Goal: Task Accomplishment & Management: Manage account settings

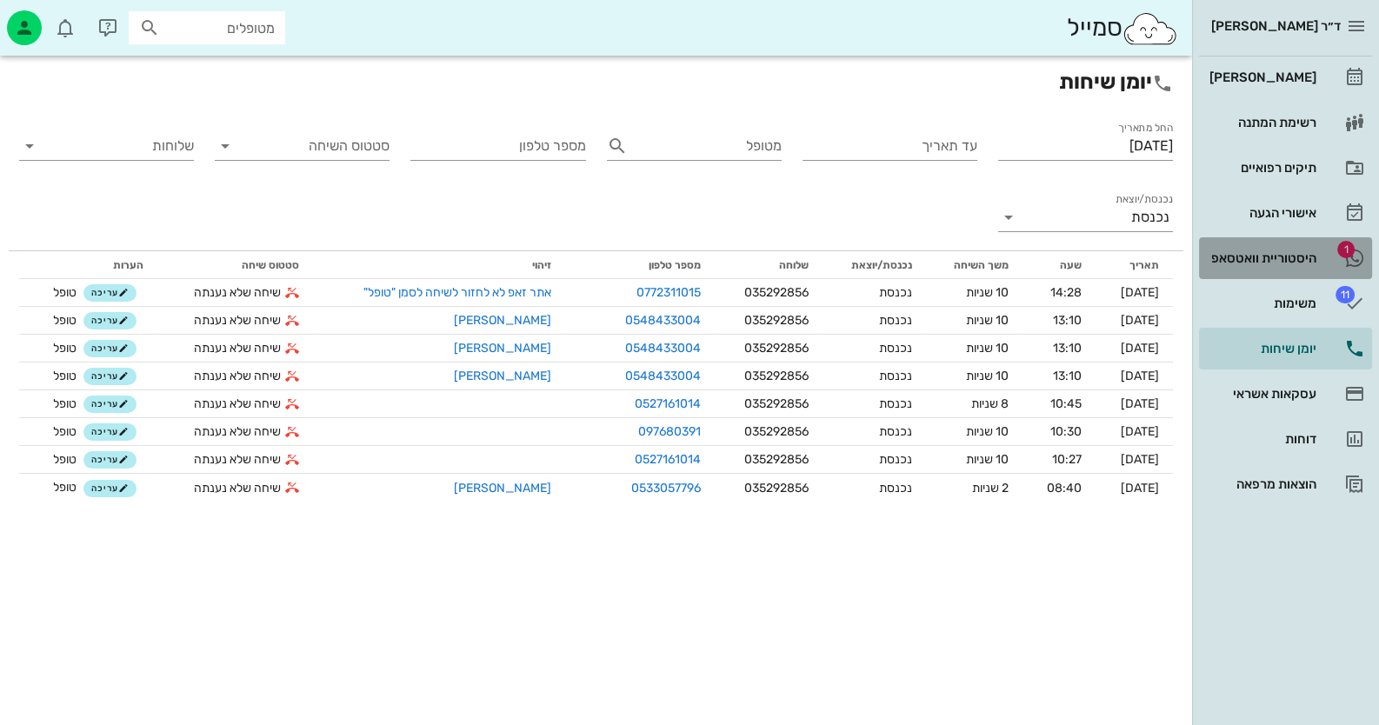
click at [1326, 252] on link "1 היסטוריית וואטסאפ" at bounding box center [1285, 258] width 173 height 42
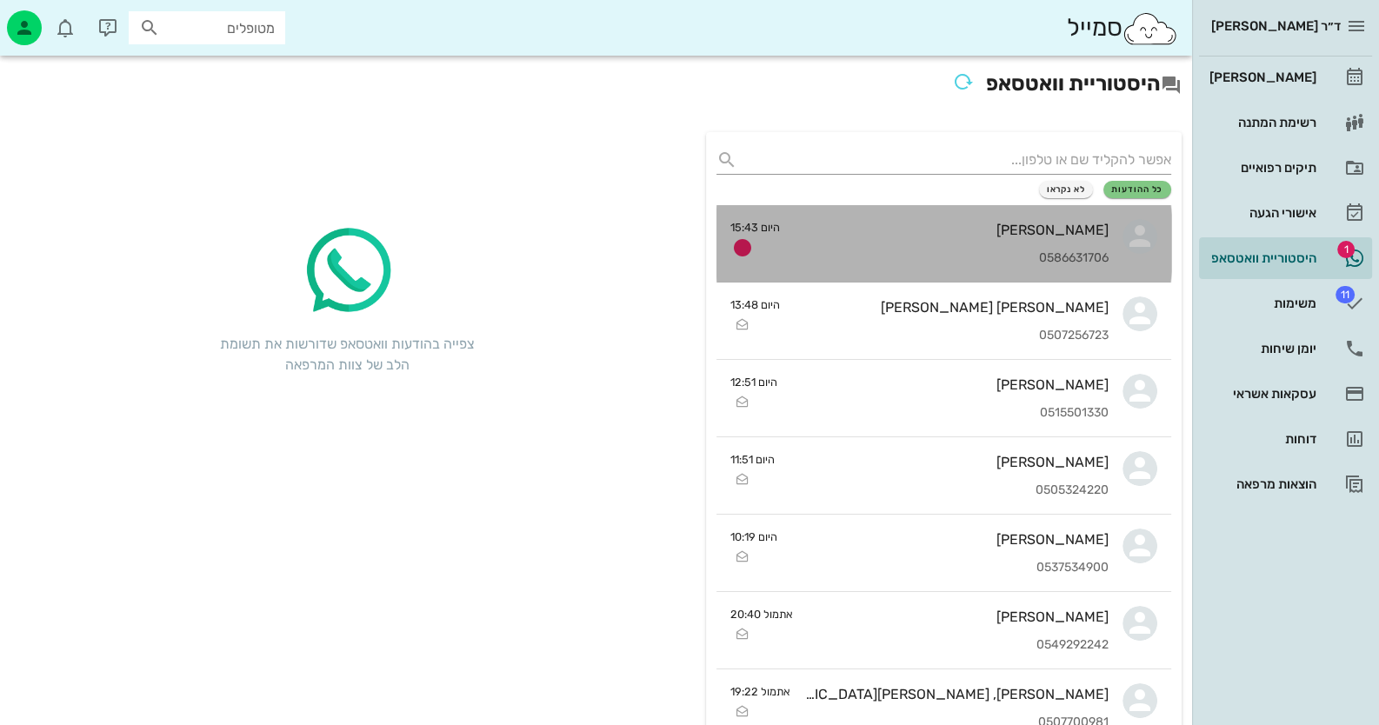
click at [913, 255] on div "0586631706" at bounding box center [951, 258] width 315 height 15
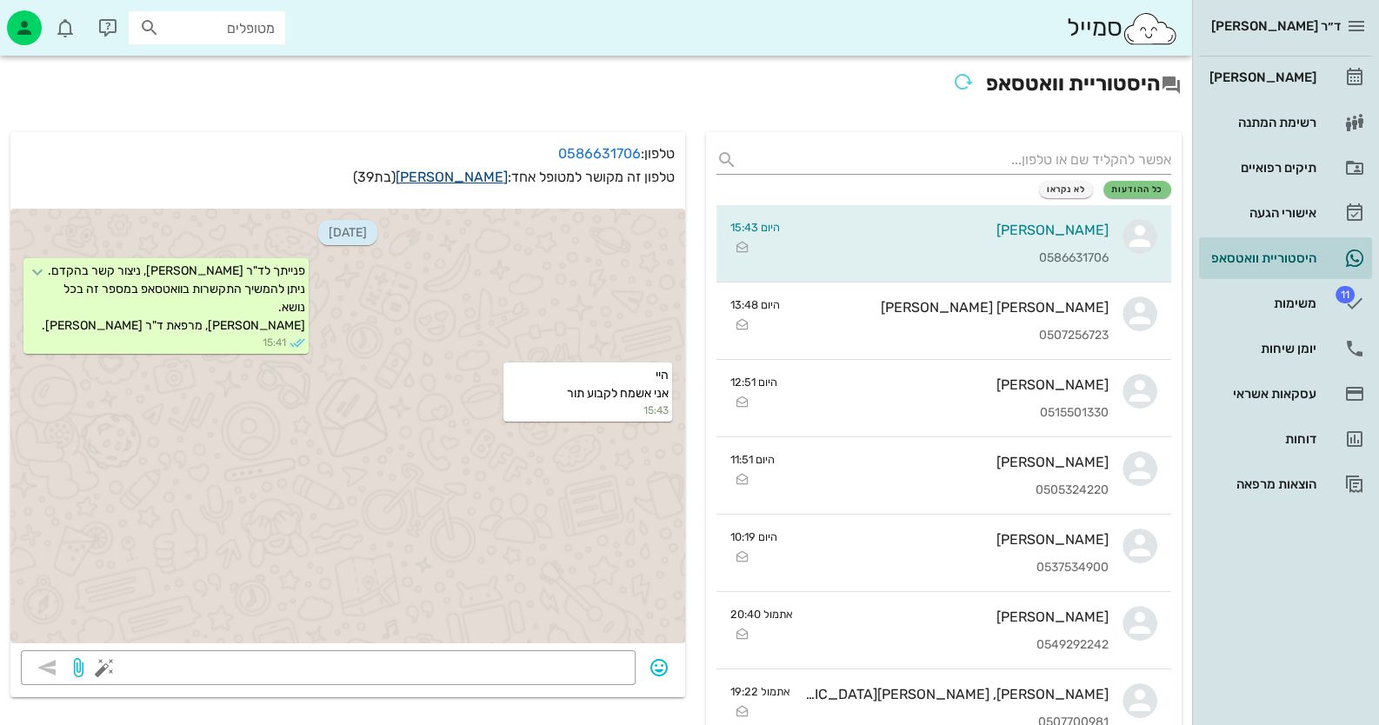
click at [473, 182] on link "[PERSON_NAME]" at bounding box center [452, 177] width 112 height 17
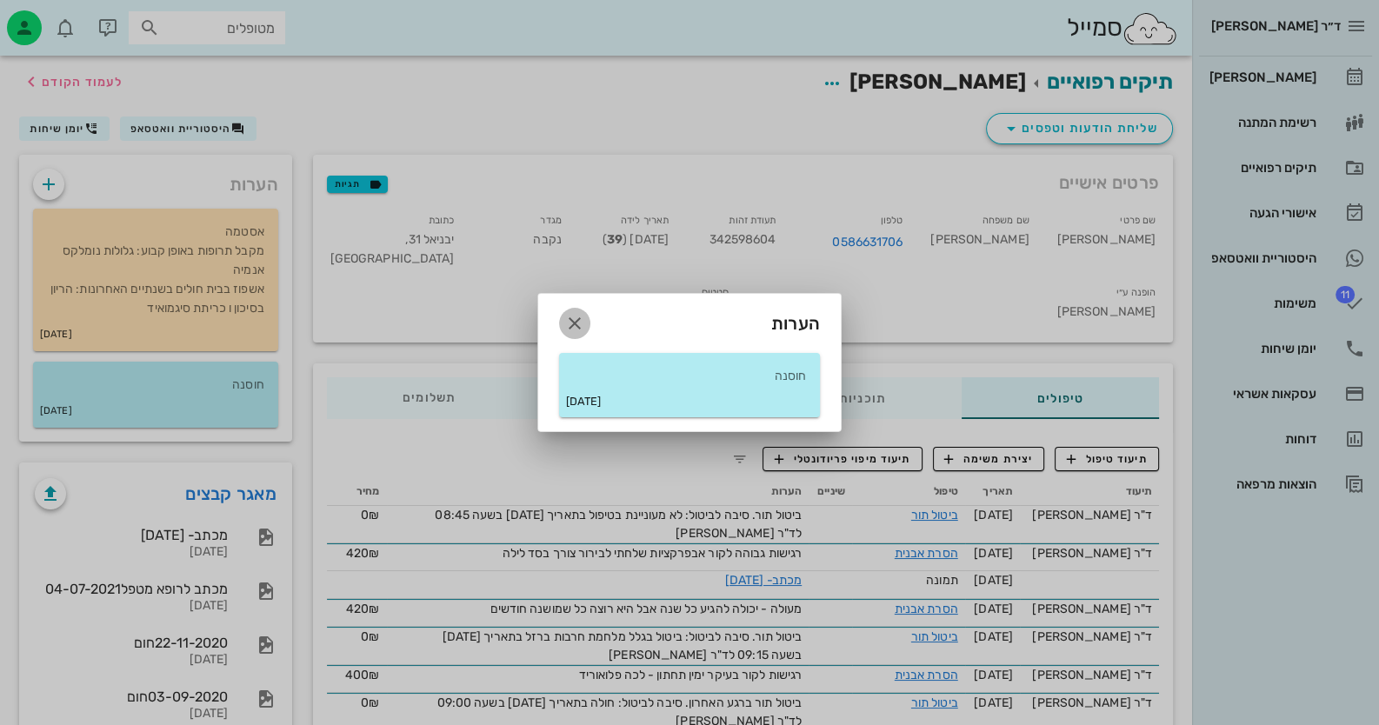
click at [575, 325] on icon "button" at bounding box center [574, 323] width 21 height 21
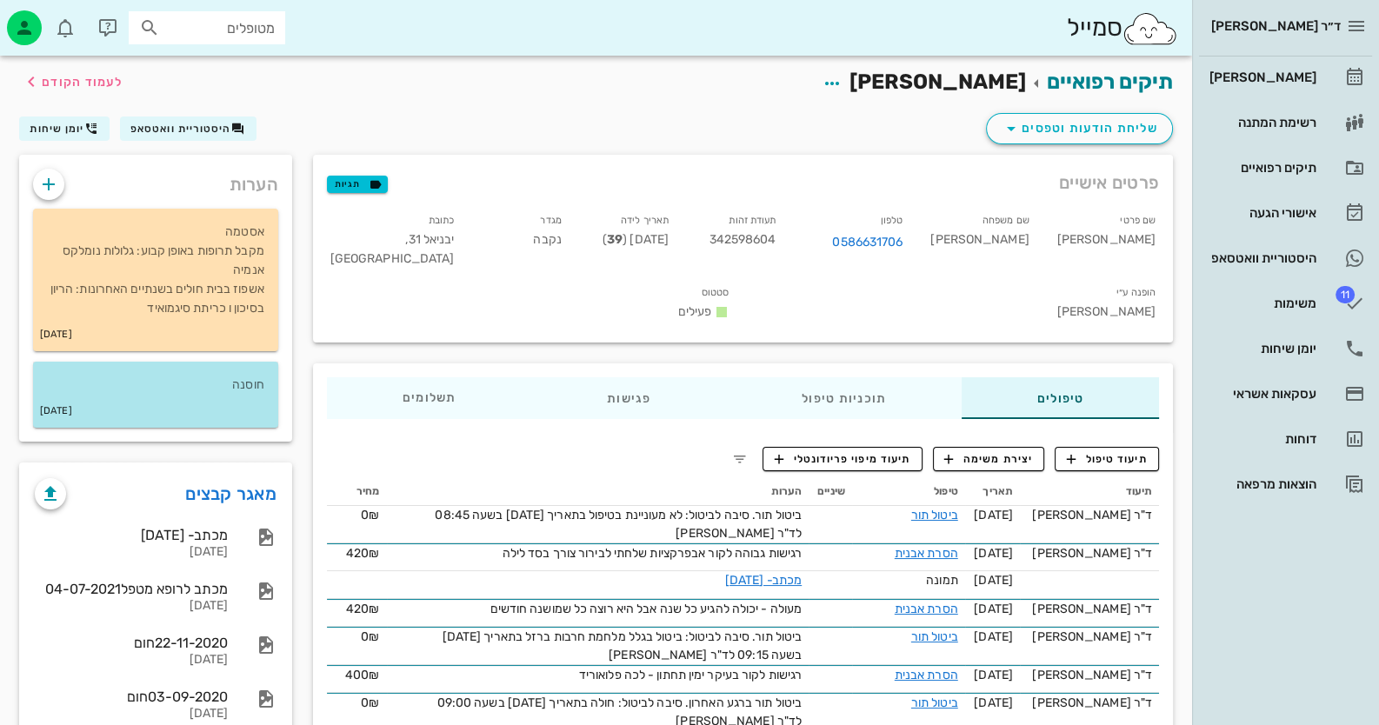
click at [161, 391] on p "חוסנה" at bounding box center [155, 385] width 217 height 19
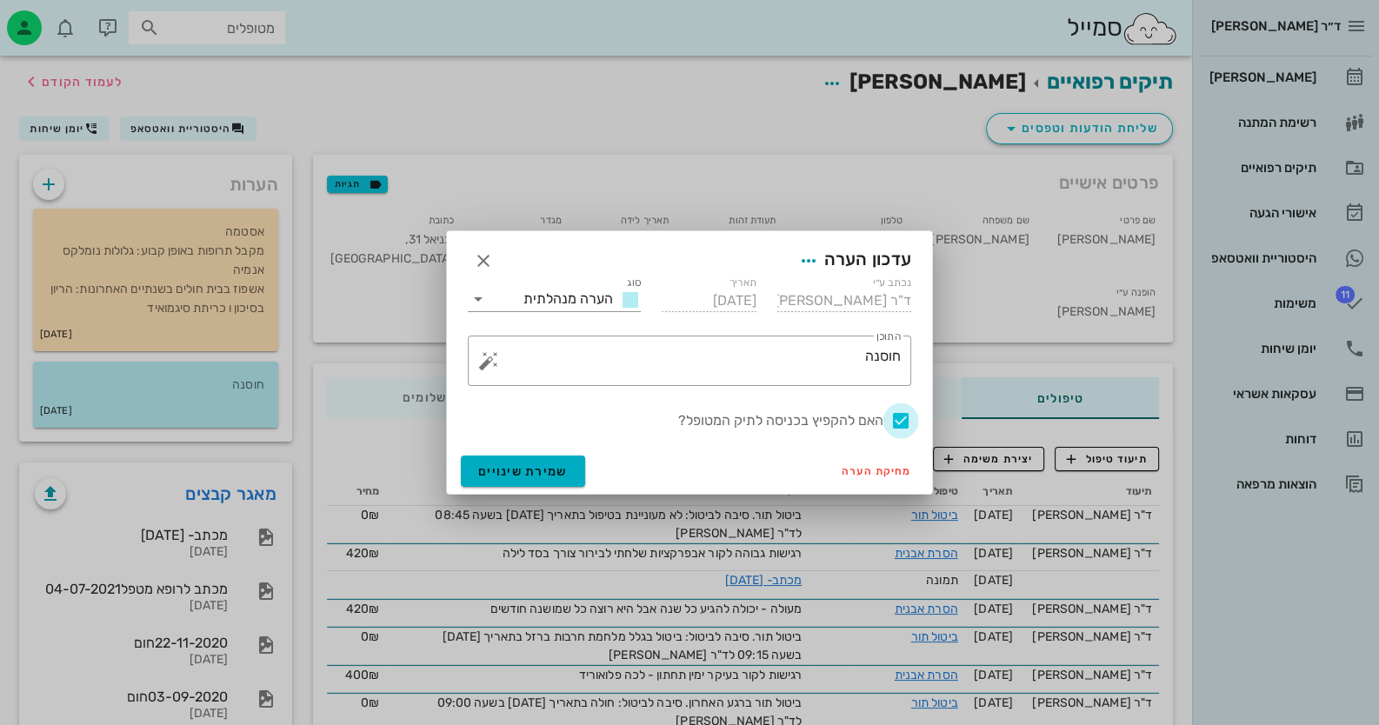
click at [909, 413] on div at bounding box center [901, 421] width 30 height 30
checkbox input "false"
click at [462, 466] on button "שמירת שינויים" at bounding box center [523, 471] width 124 height 31
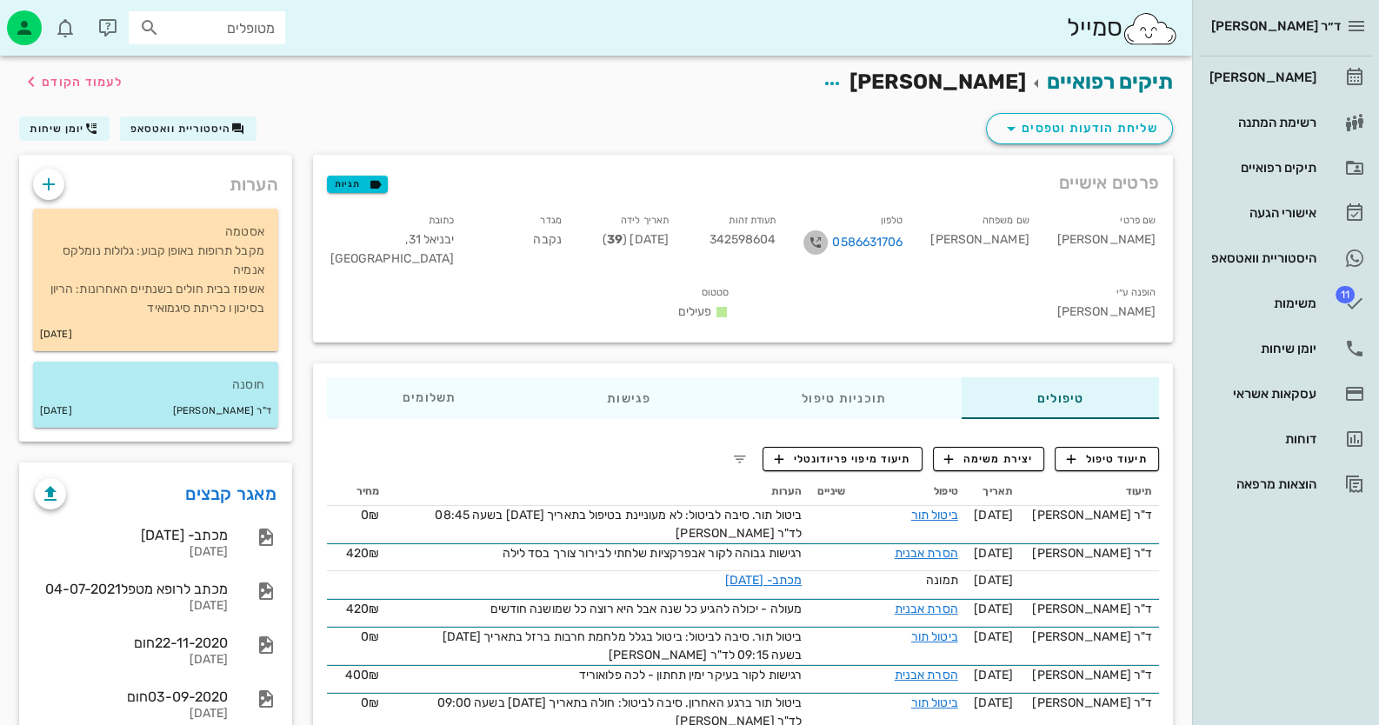
click at [826, 237] on icon "button" at bounding box center [815, 242] width 21 height 21
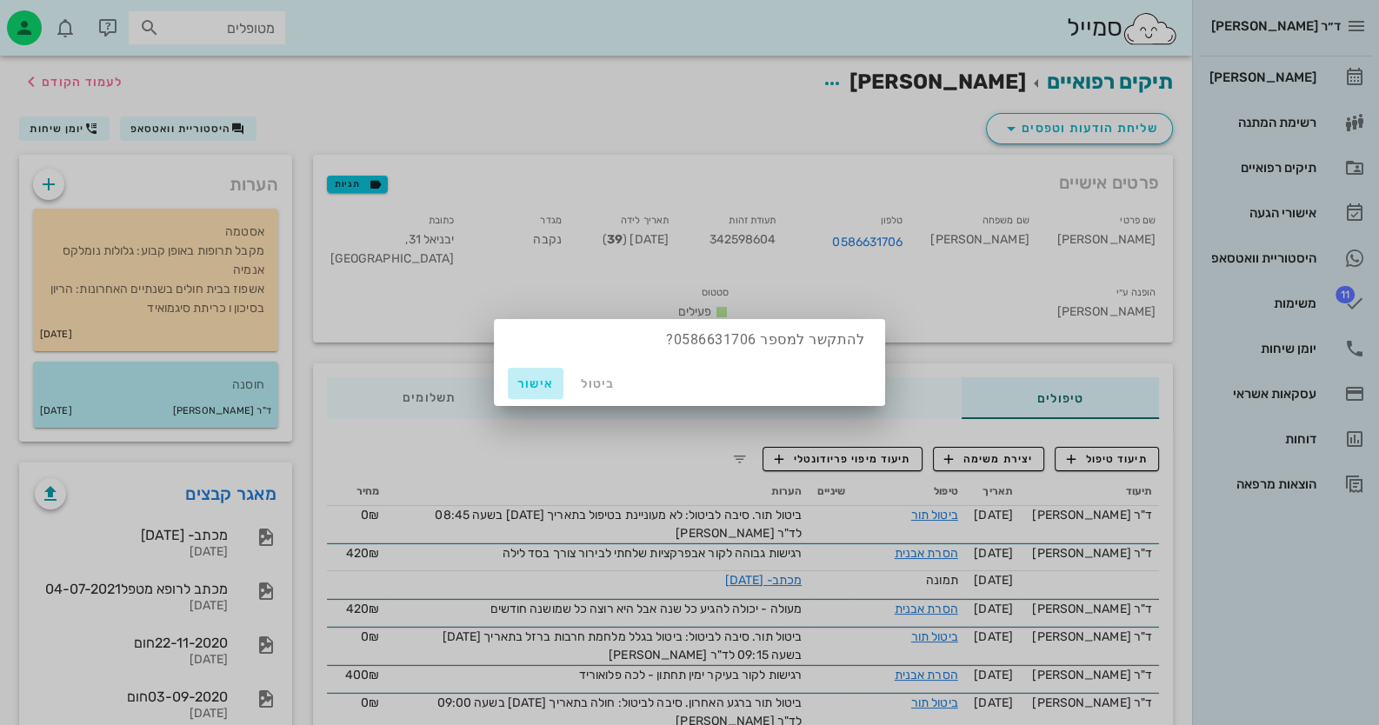
click at [532, 390] on span "אישור" at bounding box center [536, 384] width 42 height 15
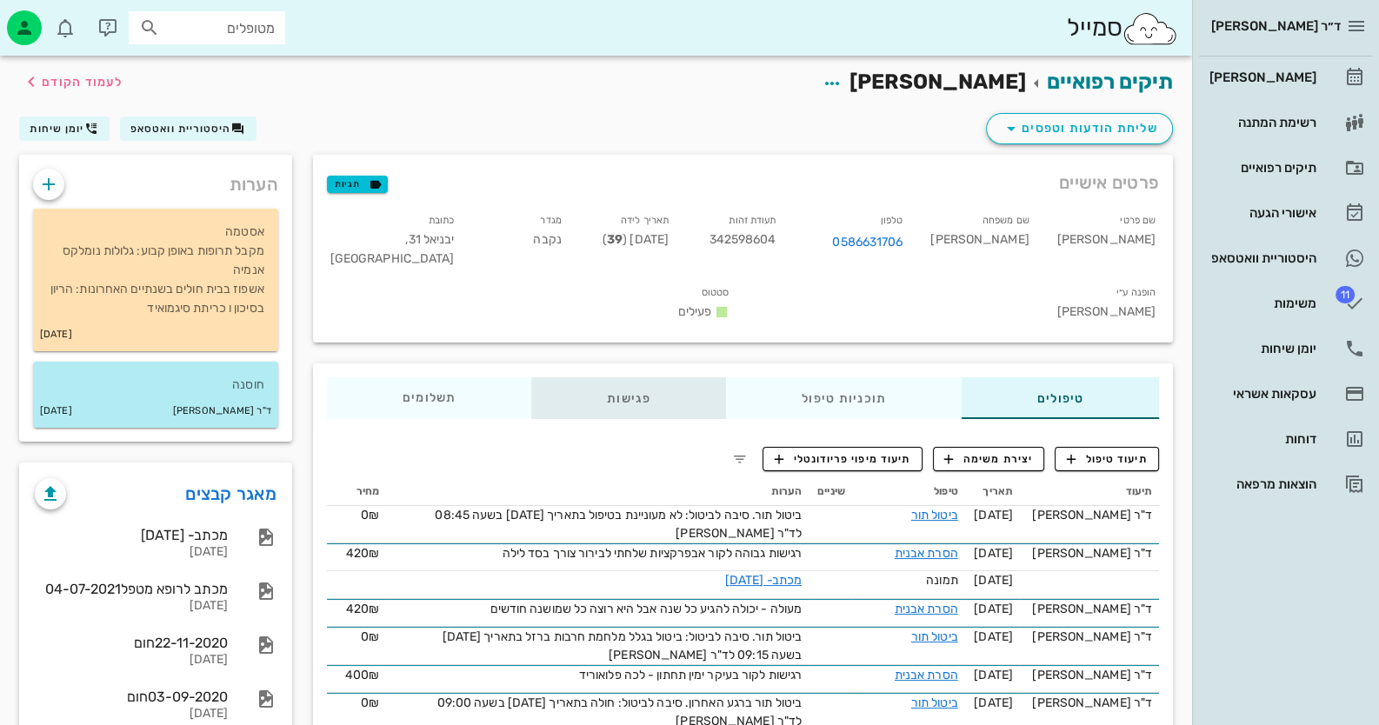
click at [653, 377] on div "פגישות" at bounding box center [628, 398] width 195 height 42
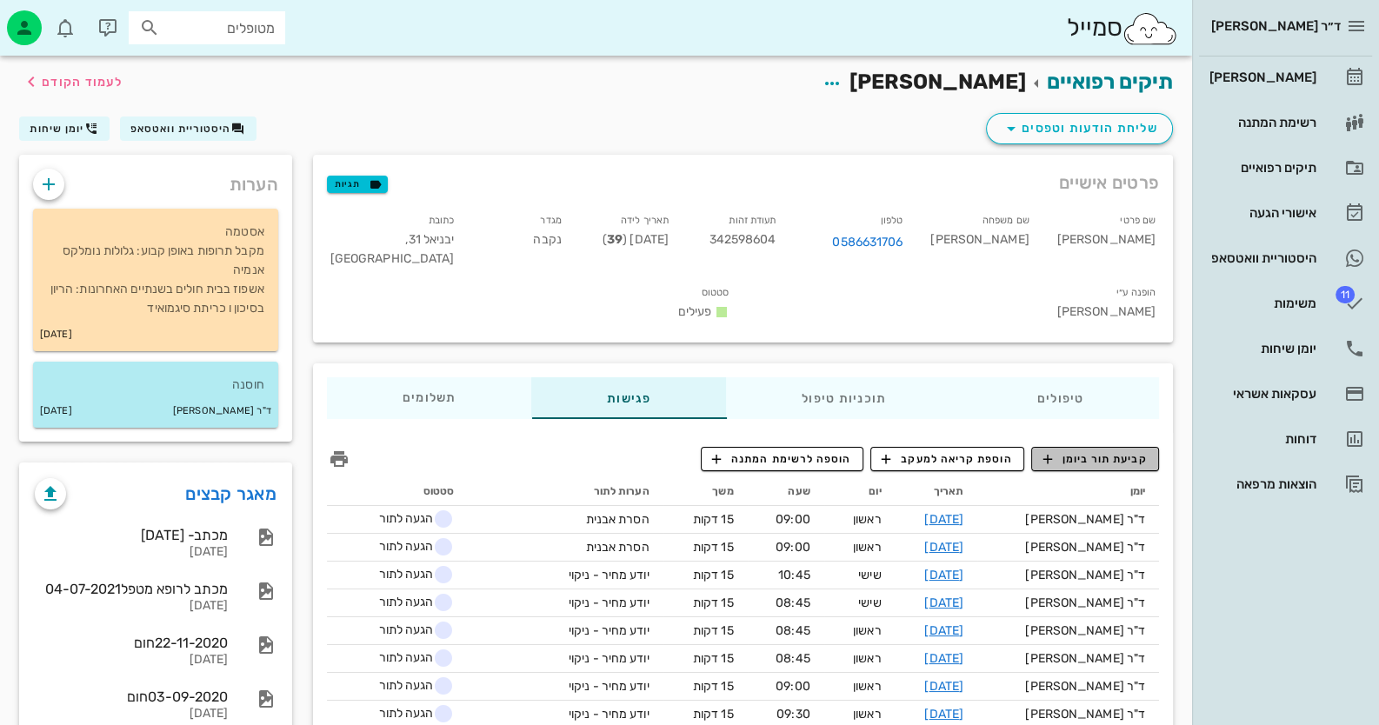
click at [1108, 451] on span "קביעת תור ביומן" at bounding box center [1095, 459] width 104 height 16
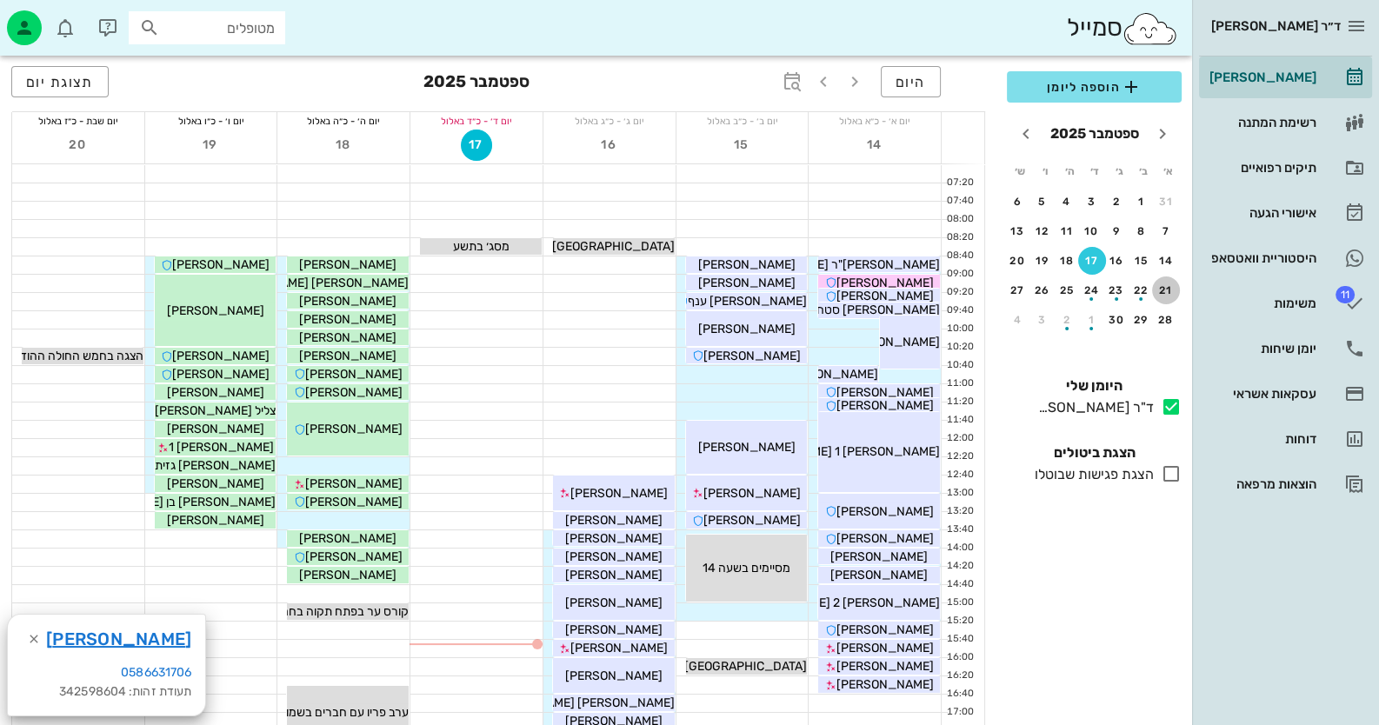
click at [1166, 284] on div "21" at bounding box center [1166, 290] width 28 height 12
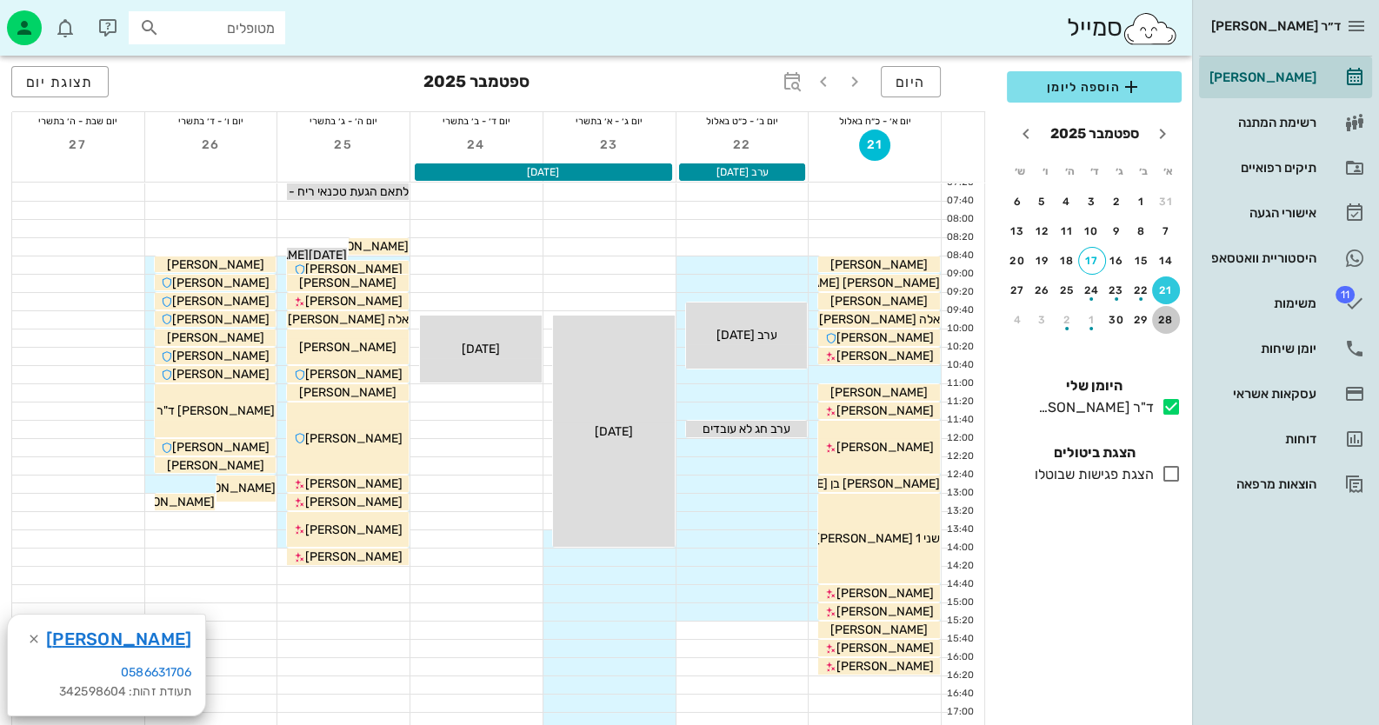
click at [1159, 323] on div "28" at bounding box center [1166, 320] width 28 height 12
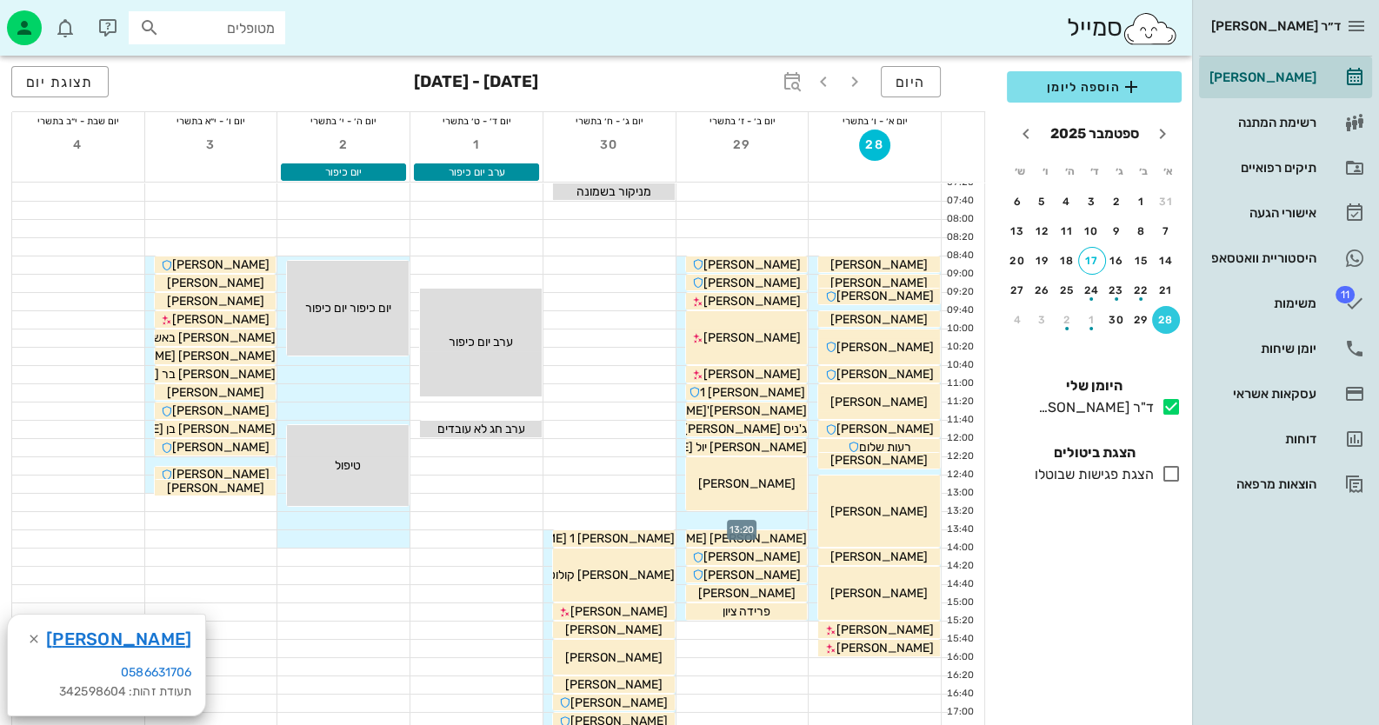
click at [793, 517] on div at bounding box center [743, 520] width 132 height 17
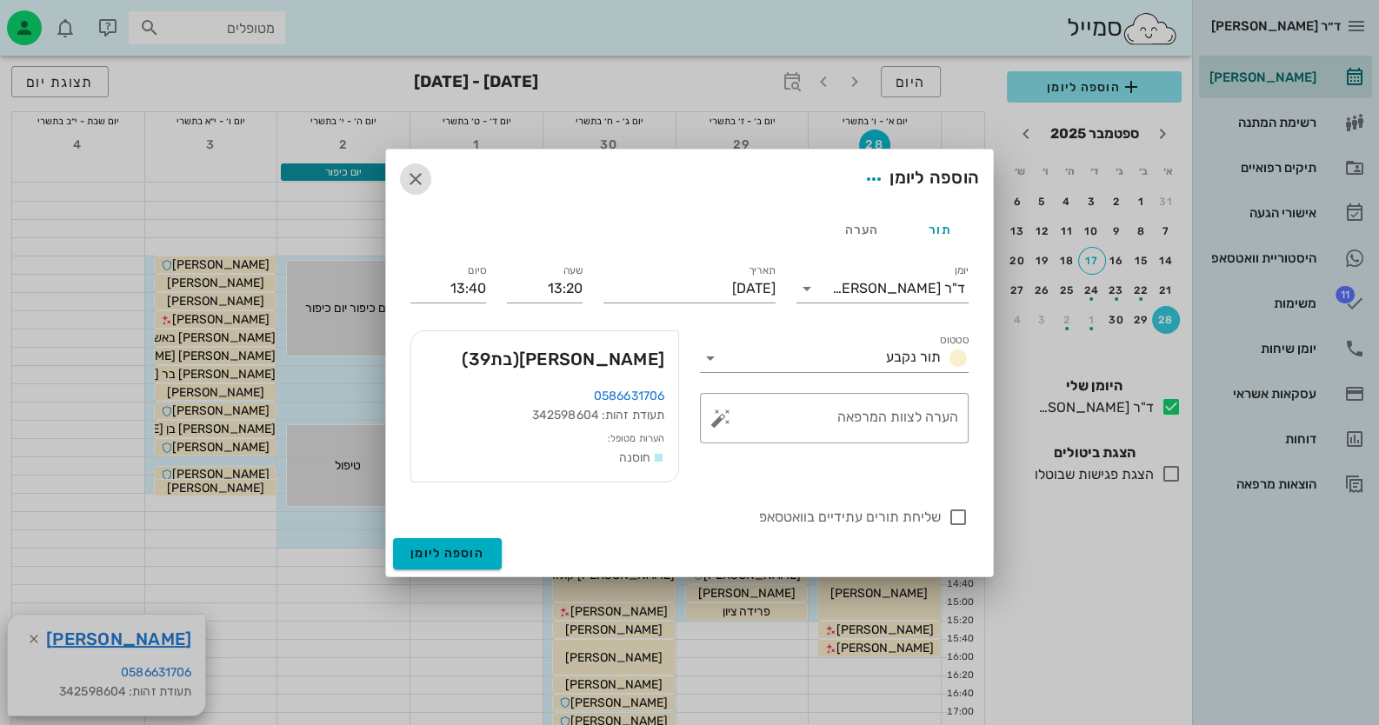
click at [413, 178] on icon "button" at bounding box center [415, 179] width 21 height 21
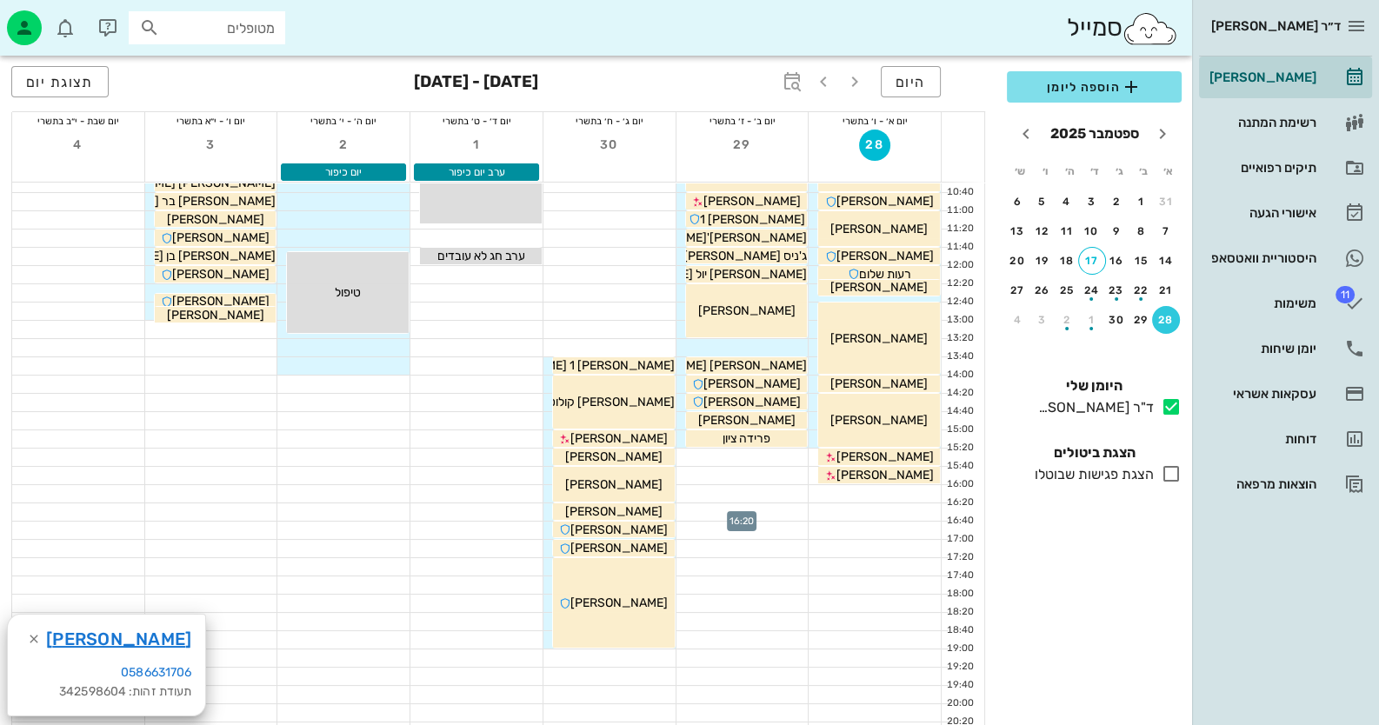
scroll to position [86, 0]
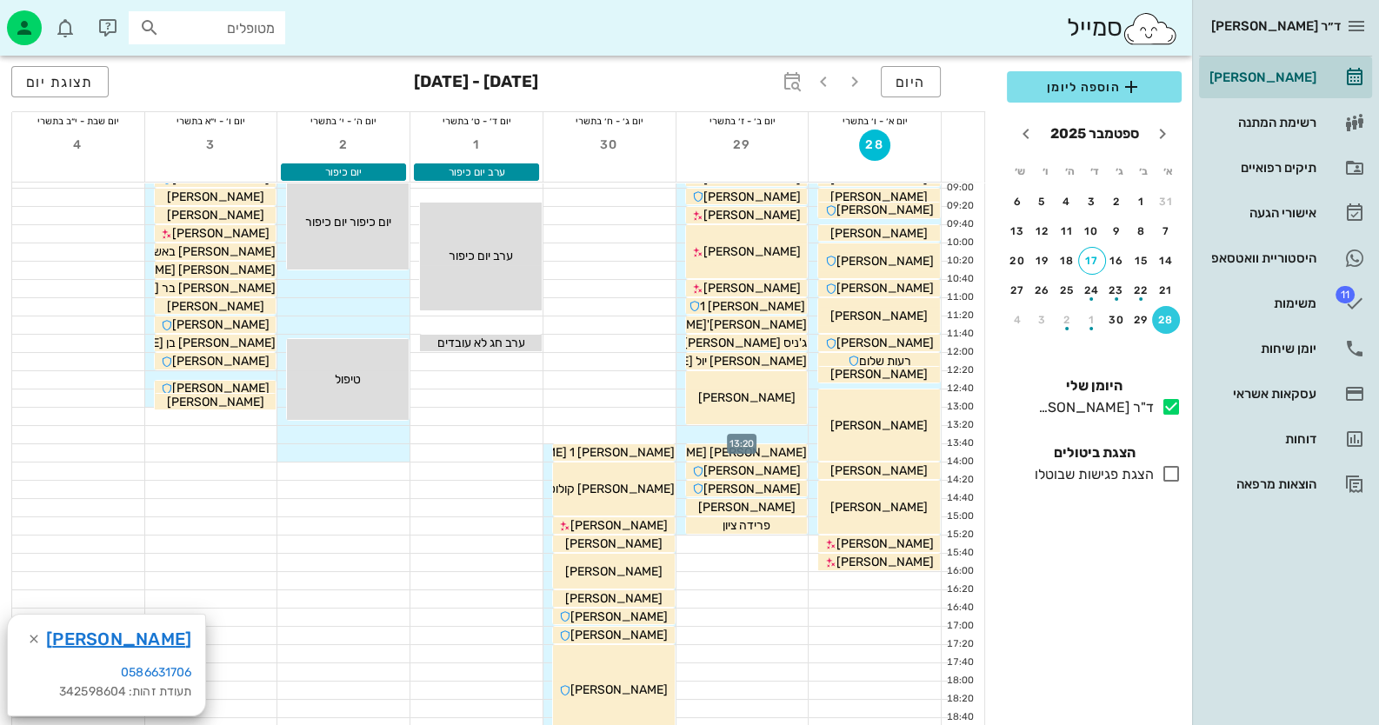
click at [795, 432] on div at bounding box center [743, 434] width 132 height 17
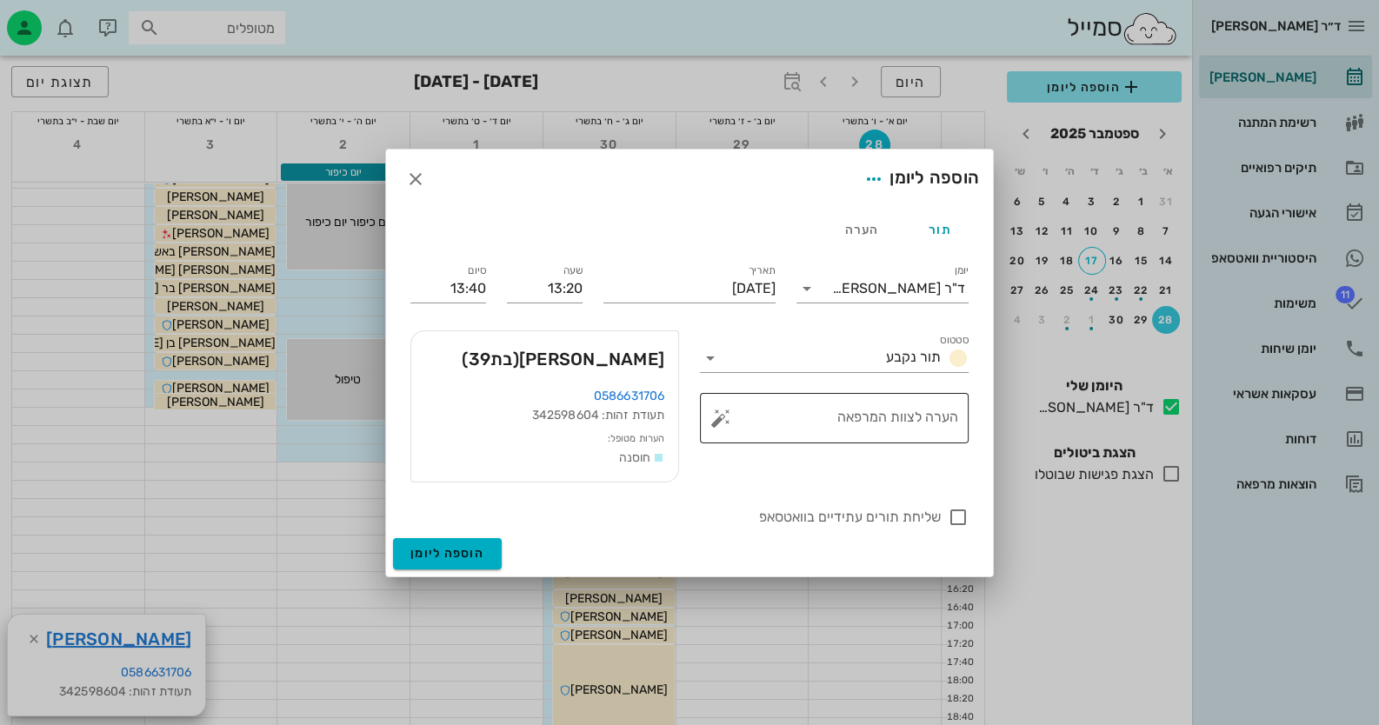
click at [726, 412] on button "button" at bounding box center [721, 418] width 21 height 21
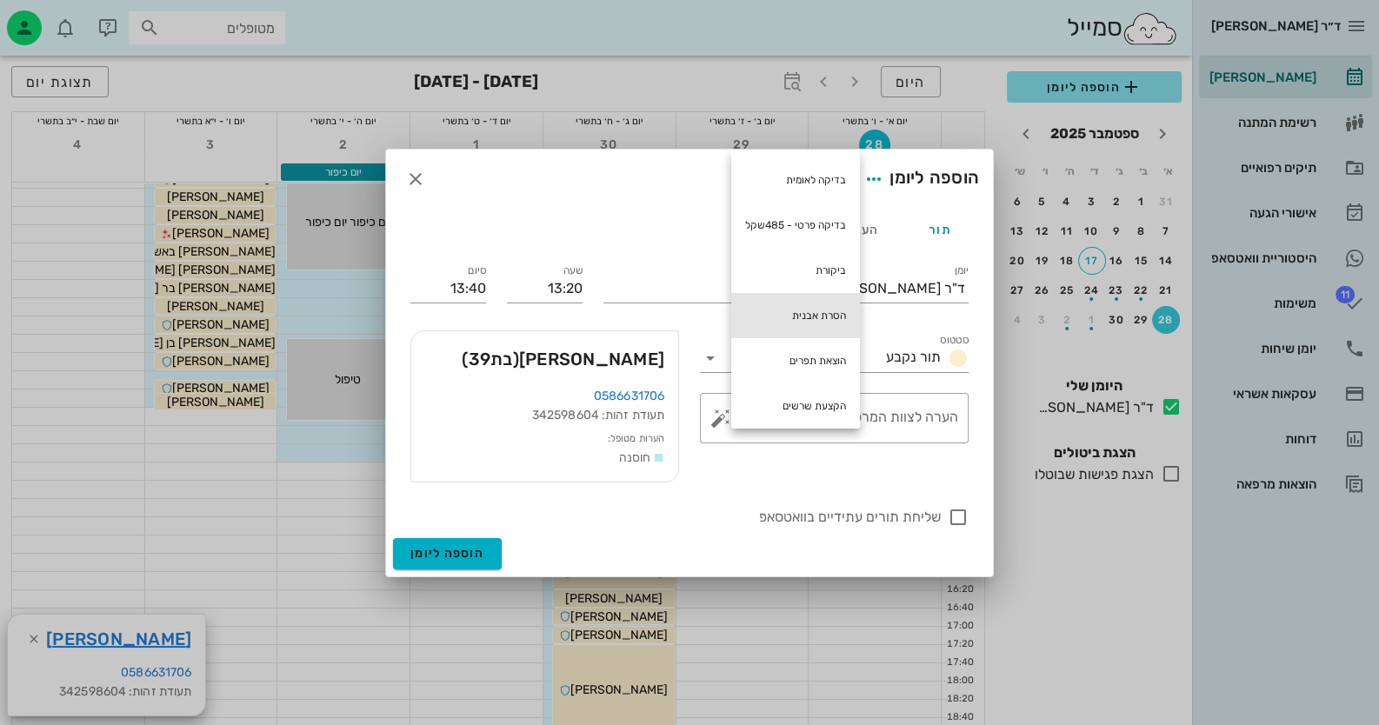
click at [826, 308] on div "הסרת אבנית" at bounding box center [795, 315] width 129 height 45
type textarea "הסרת אבנית"
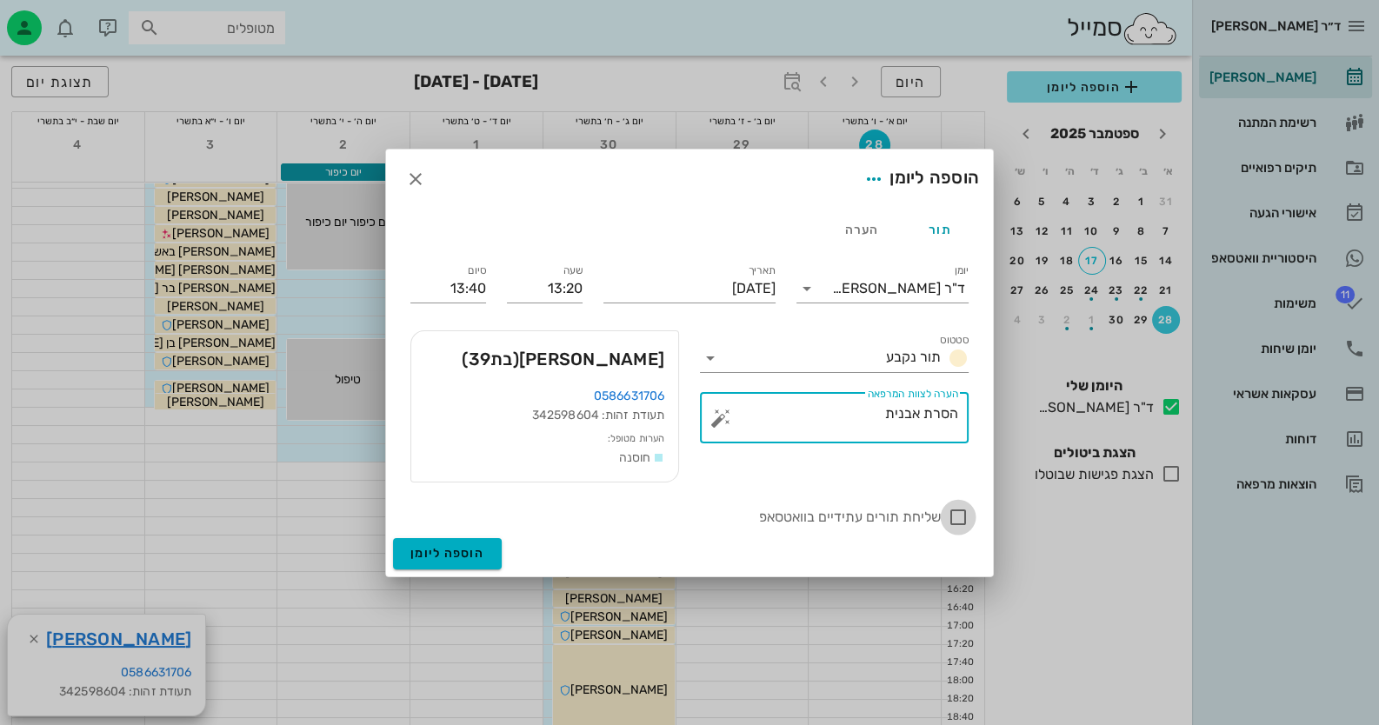
click at [959, 517] on div at bounding box center [959, 518] width 30 height 30
checkbox input "true"
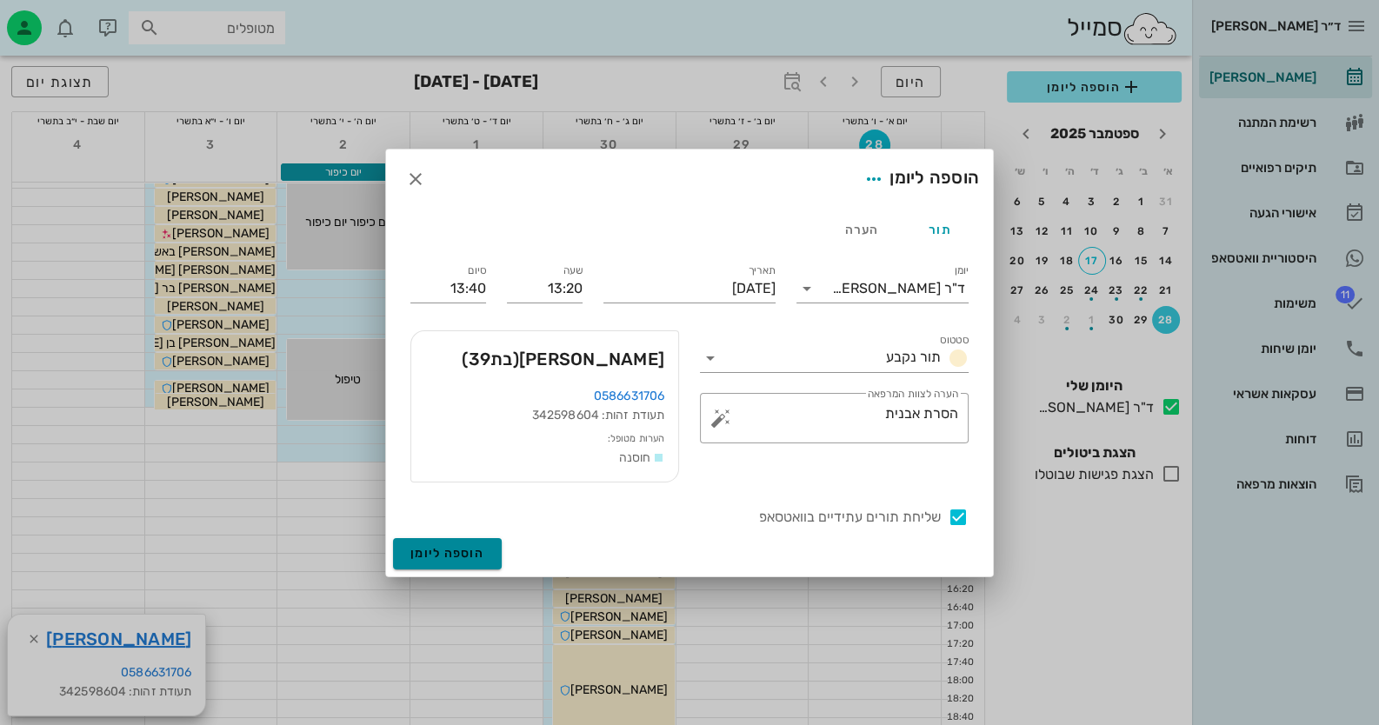
click at [457, 546] on span "הוספה ליומן" at bounding box center [448, 553] width 74 height 15
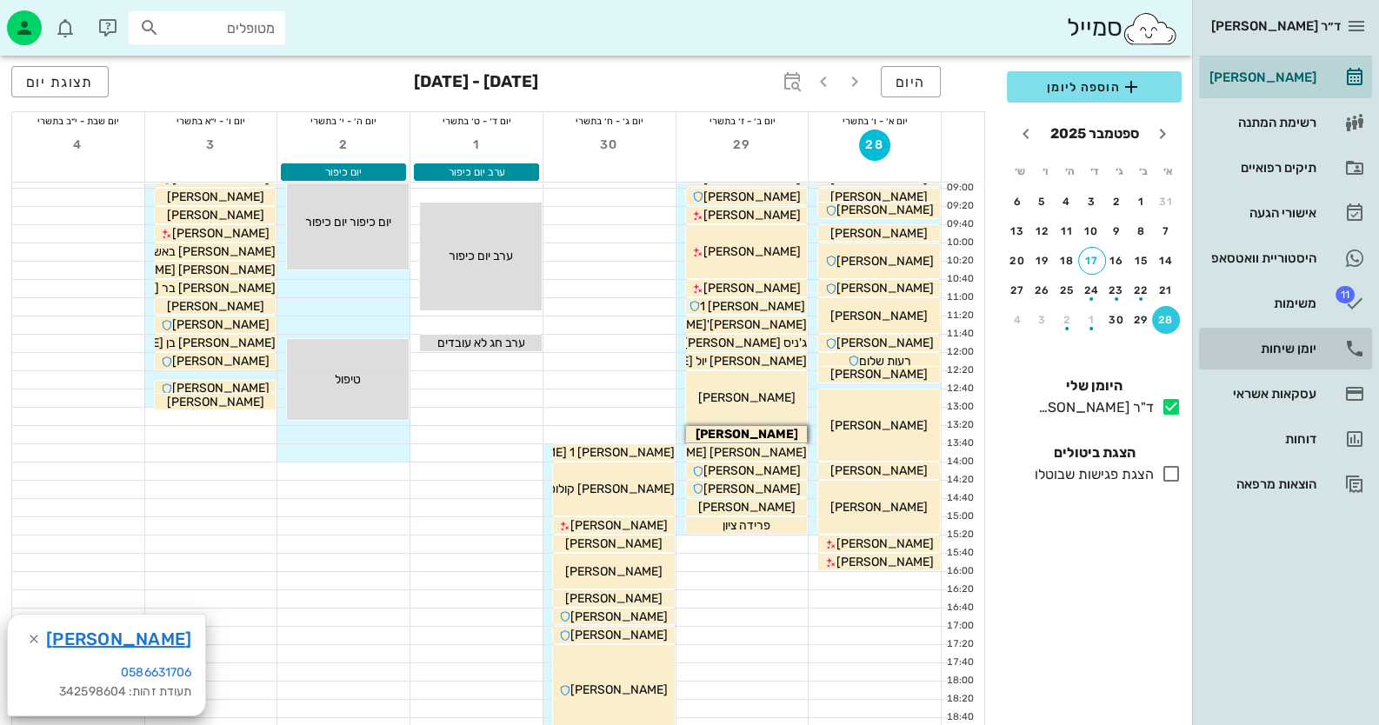
click at [1280, 343] on div "יומן שיחות" at bounding box center [1261, 349] width 110 height 14
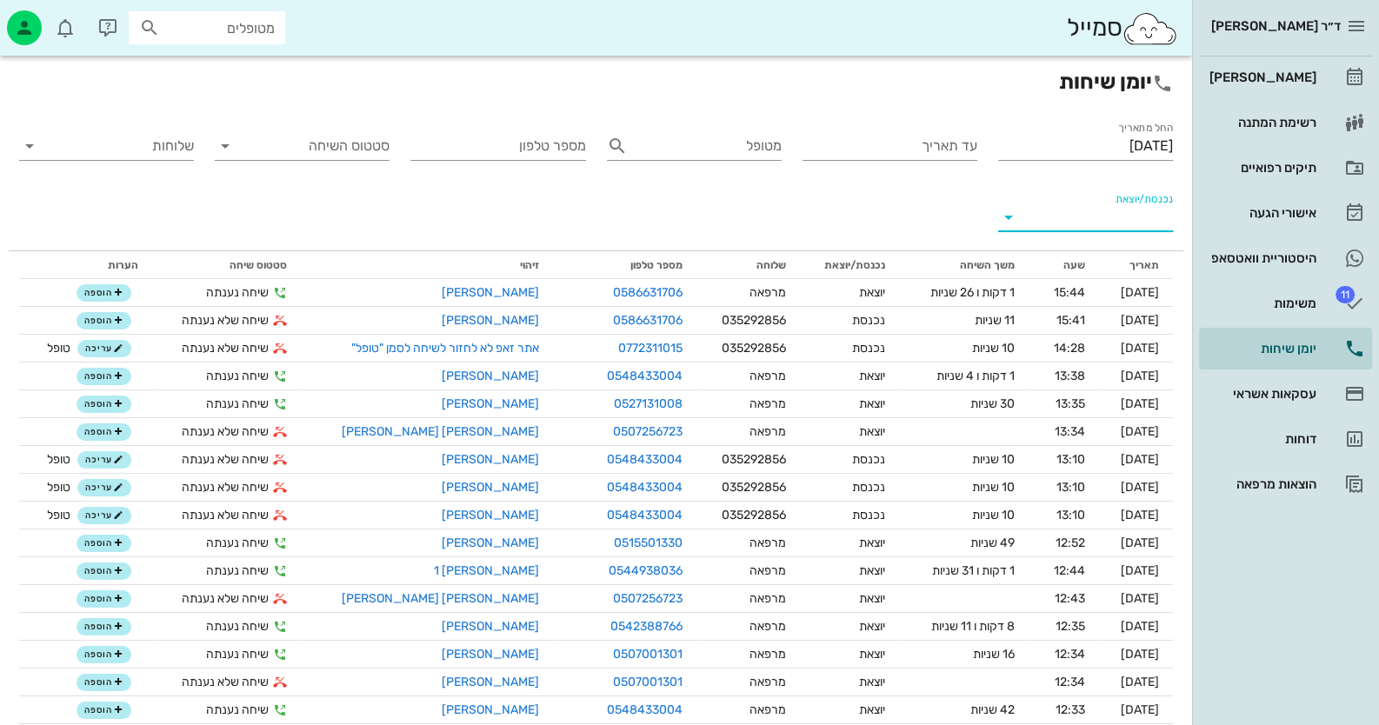
click at [1125, 223] on input "נכנסת/יוצאת" at bounding box center [1099, 218] width 147 height 28
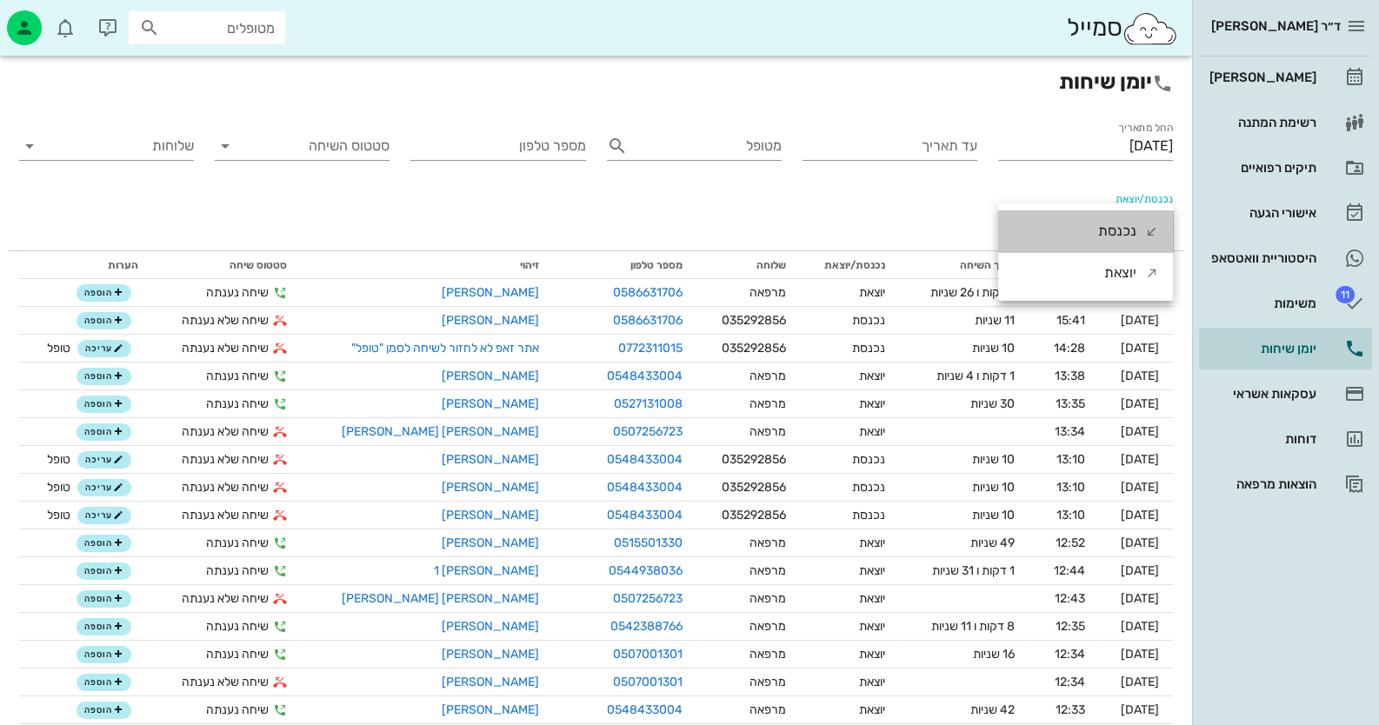
click at [1125, 223] on div "נכנסת" at bounding box center [1118, 231] width 38 height 42
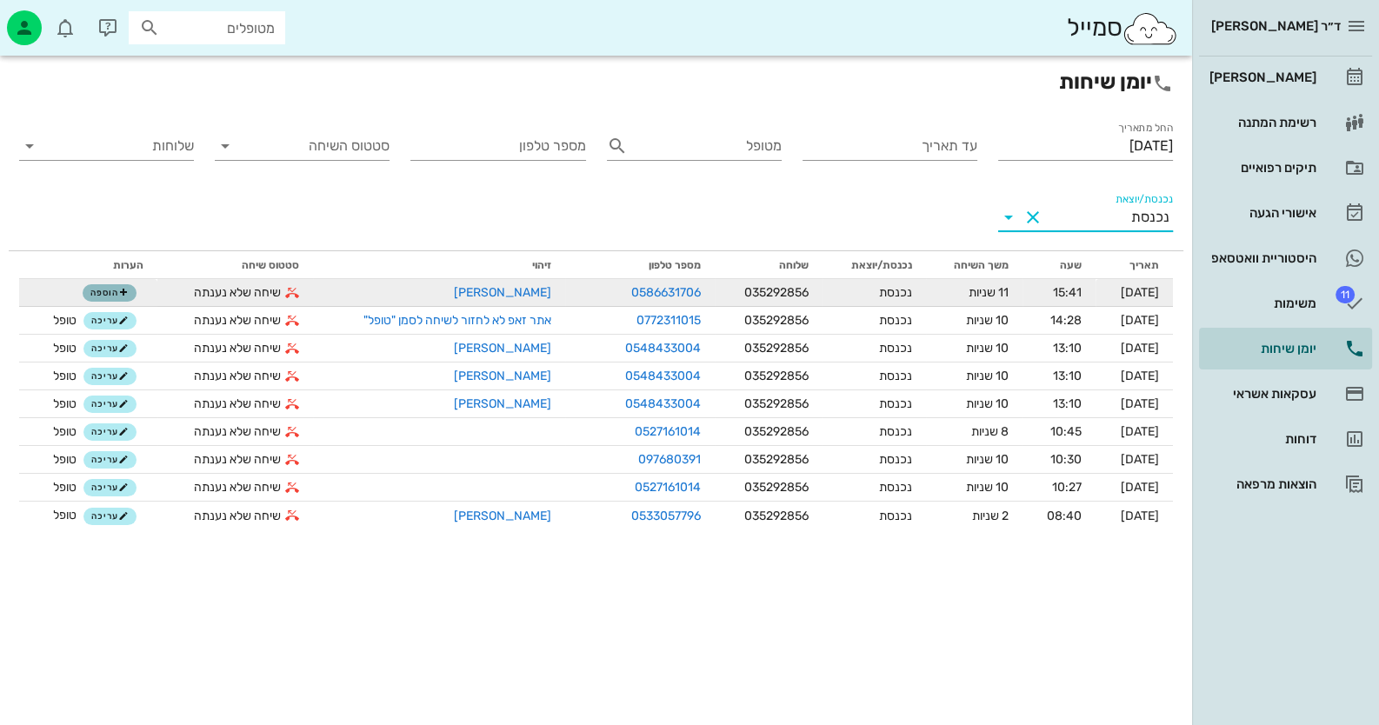
click at [83, 298] on button "הוספה" at bounding box center [110, 292] width 54 height 17
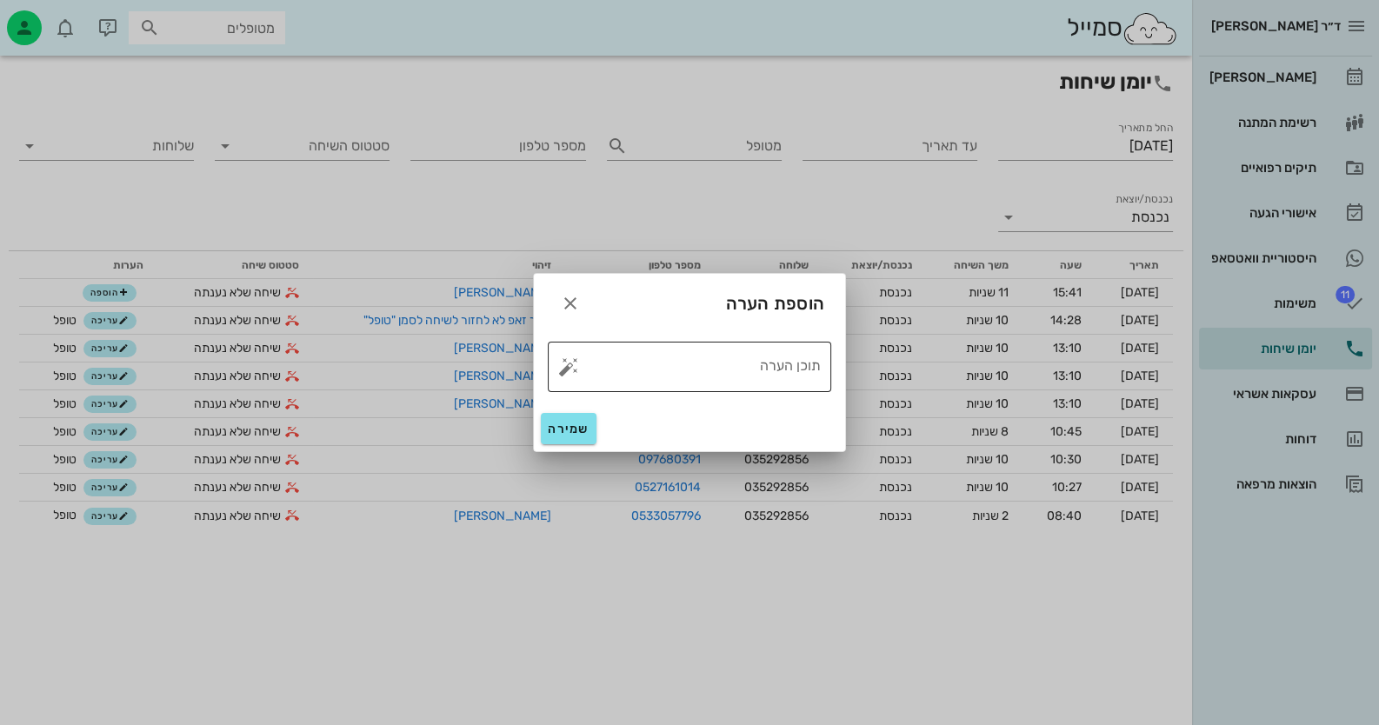
click at [562, 360] on button "button" at bounding box center [568, 367] width 21 height 21
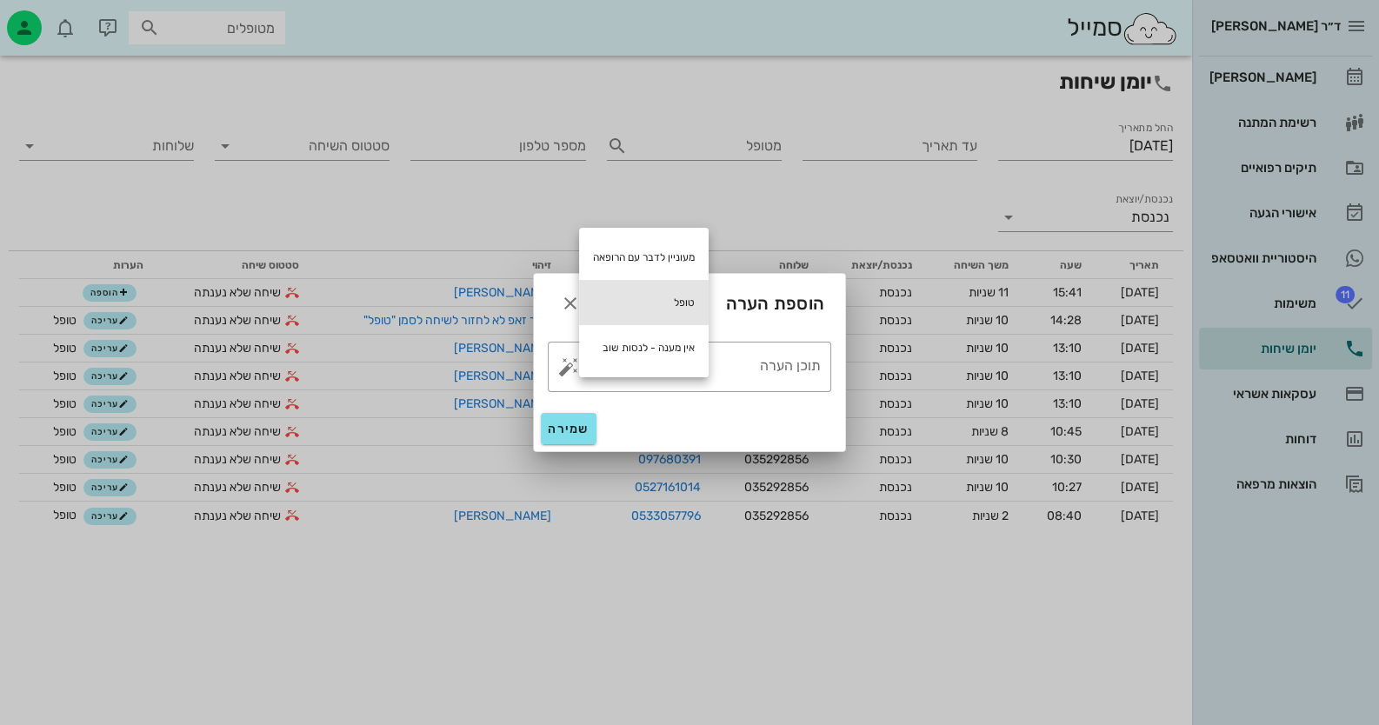
click at [650, 296] on div "טופל" at bounding box center [644, 302] width 130 height 45
type textarea "טופל"
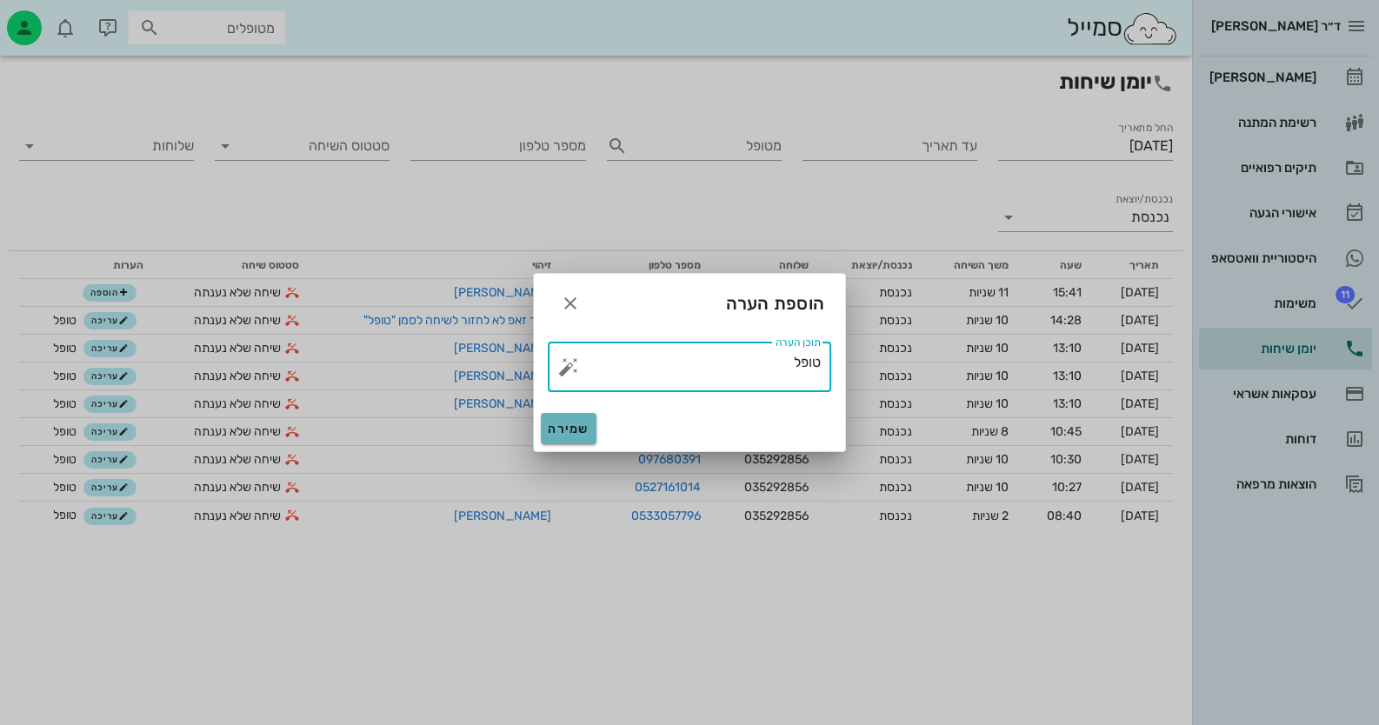
click at [583, 438] on button "שמירה" at bounding box center [569, 428] width 56 height 31
